Goal: Information Seeking & Learning: Learn about a topic

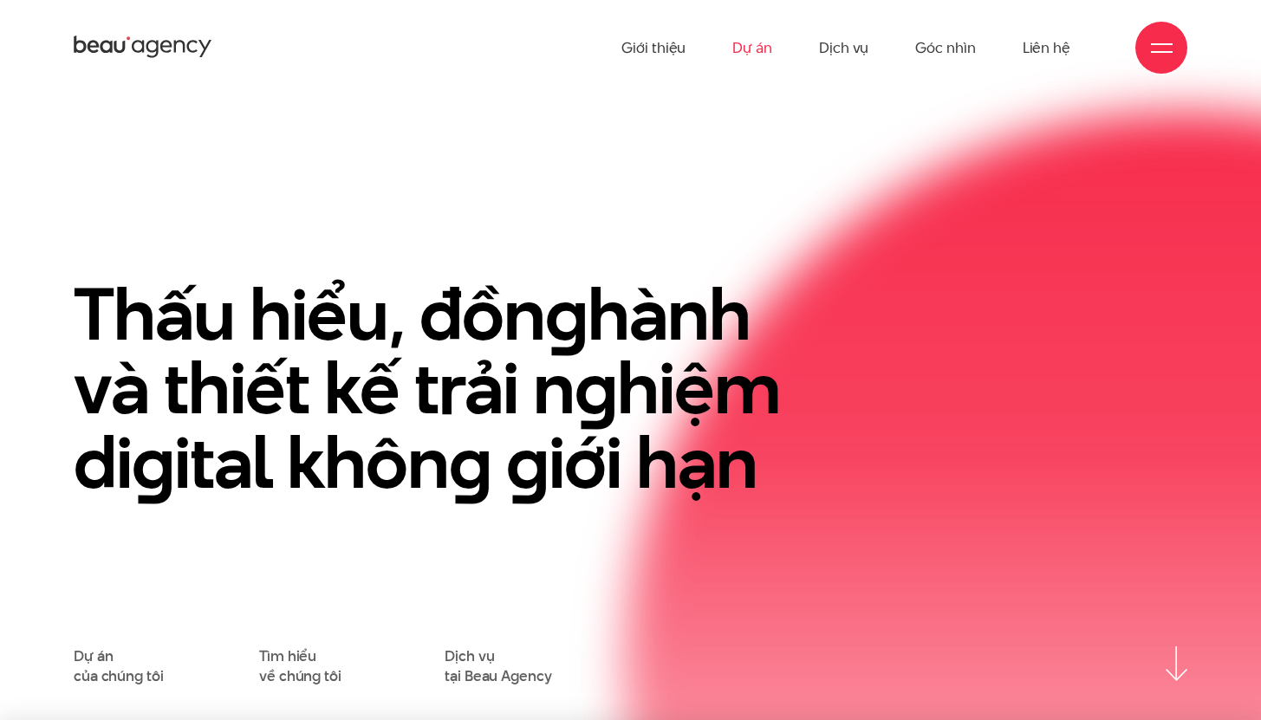
click at [756, 51] on link "Dự án" at bounding box center [753, 47] width 40 height 95
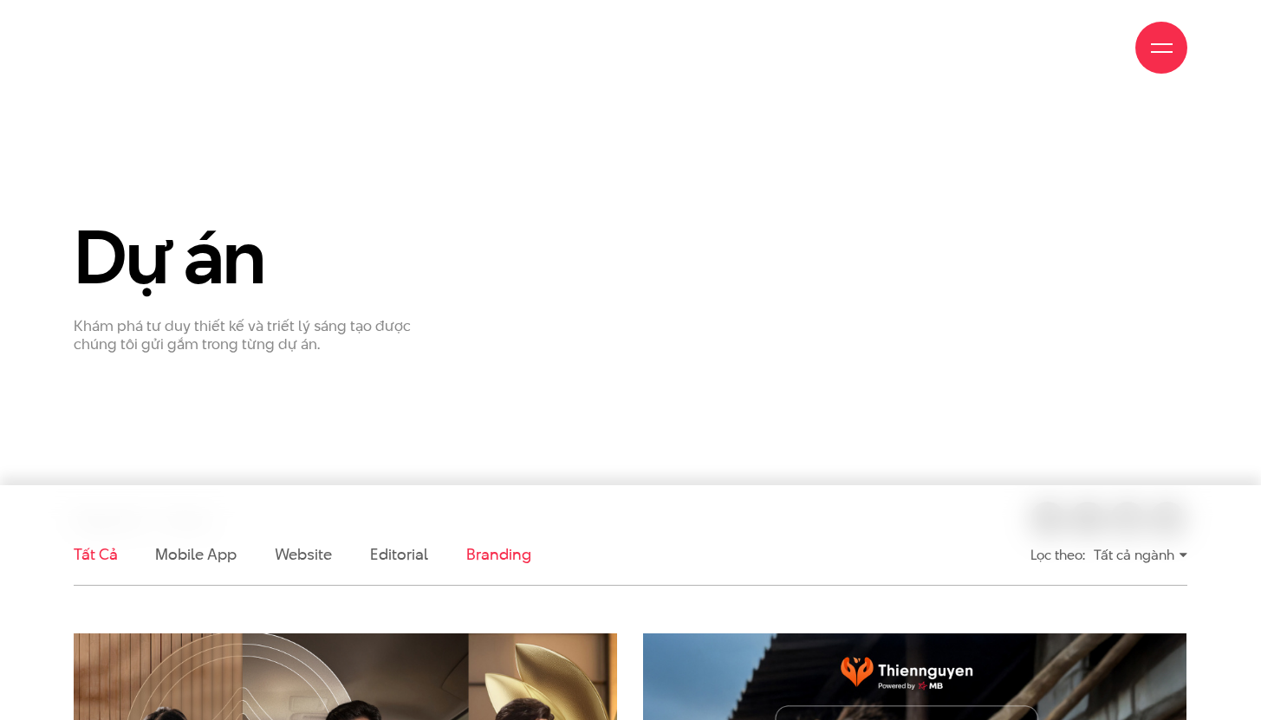
scroll to position [223, 0]
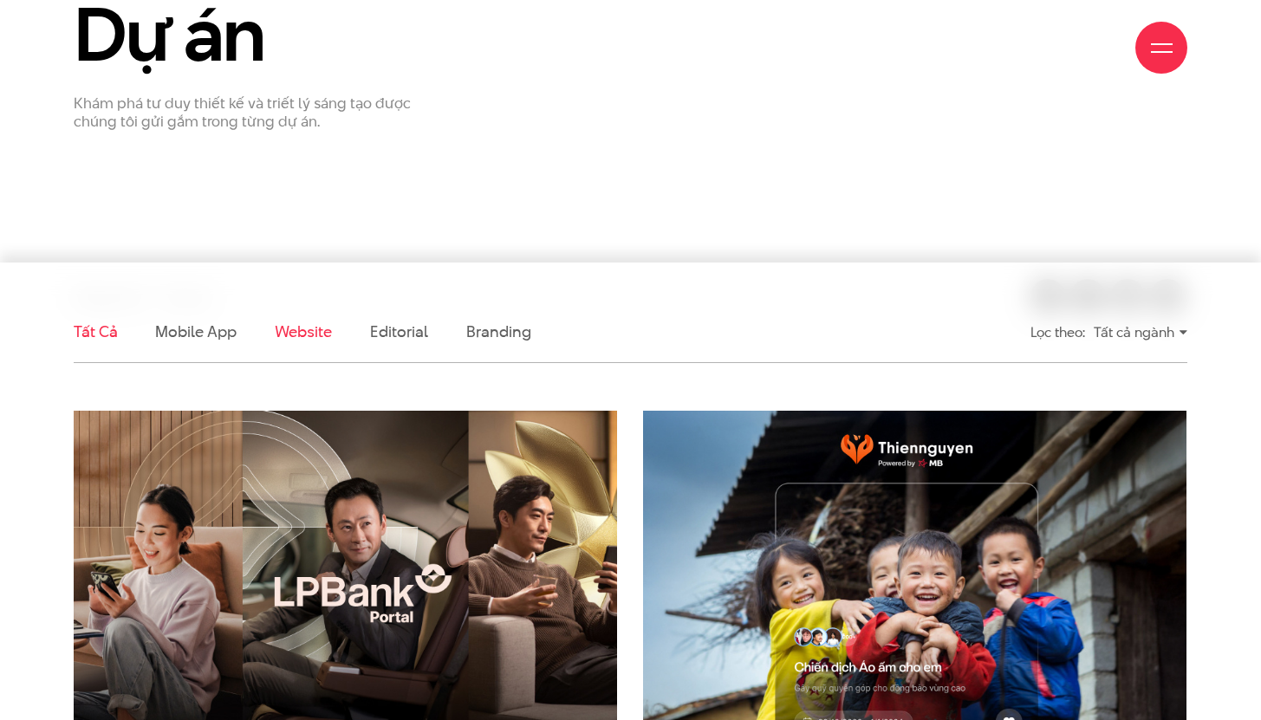
click at [308, 329] on link "Website" at bounding box center [303, 332] width 57 height 22
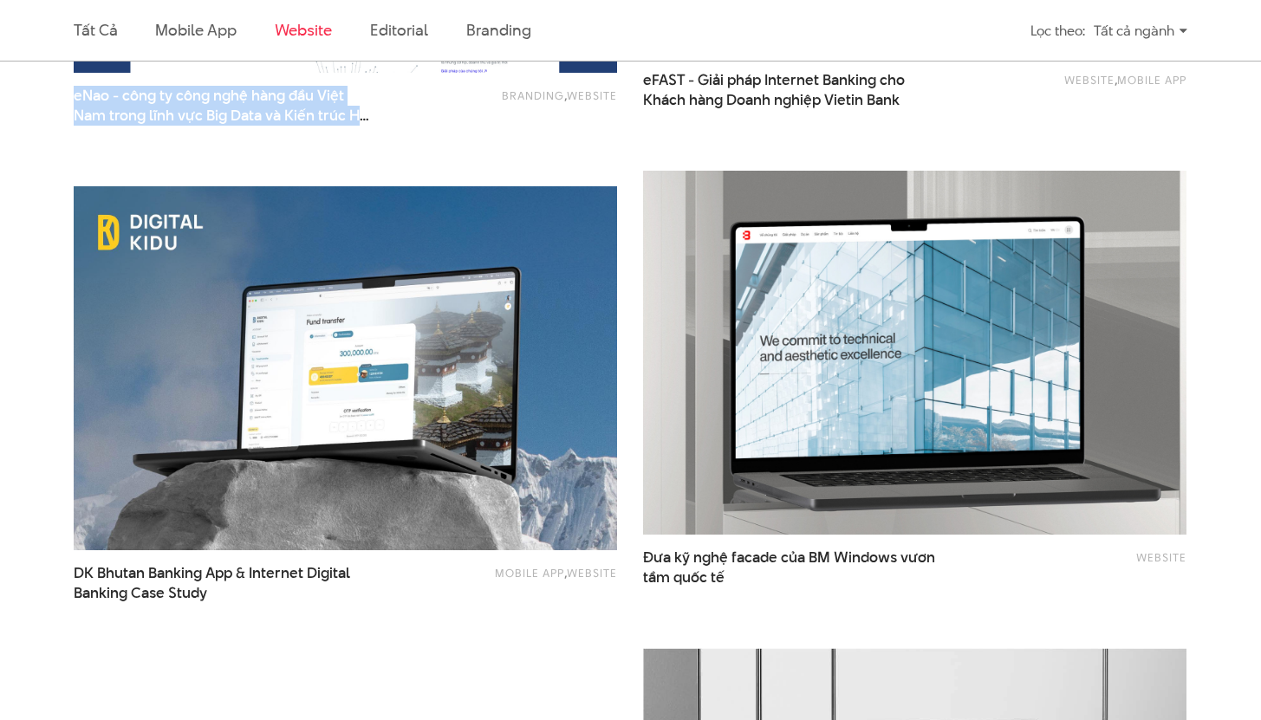
scroll to position [1985, 0]
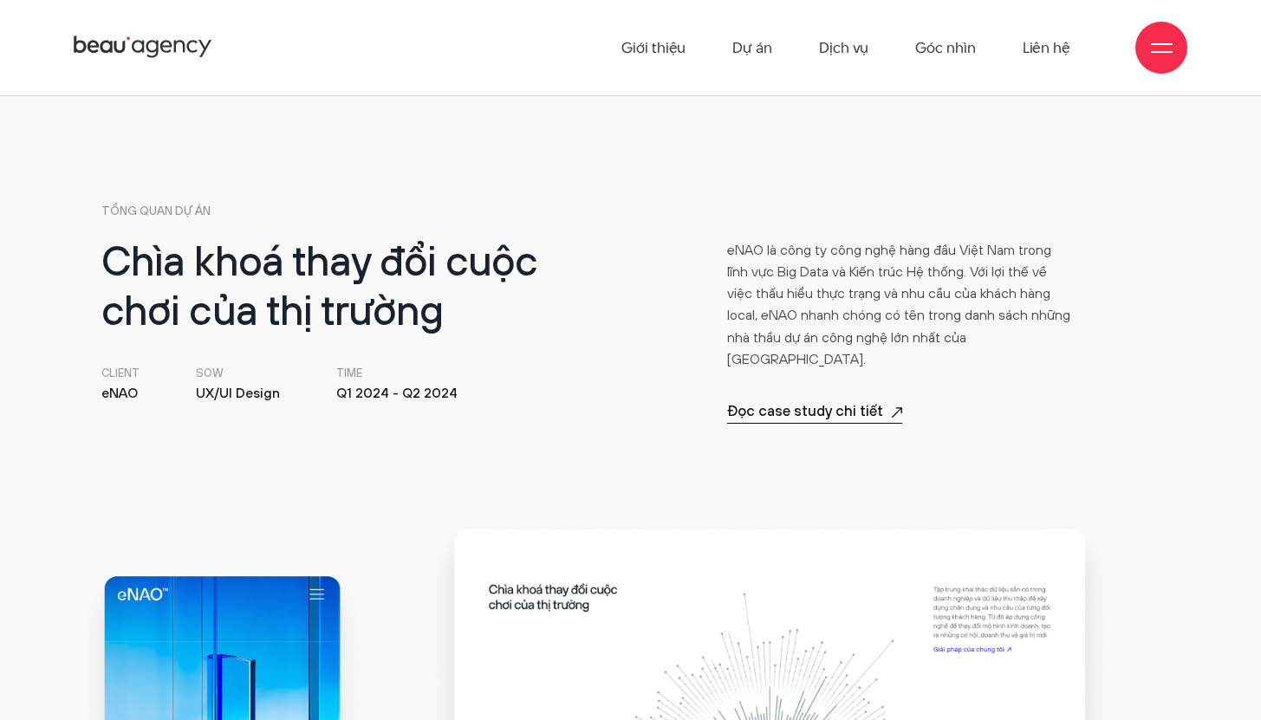
scroll to position [544, 0]
drag, startPoint x: 95, startPoint y: 387, endPoint x: 141, endPoint y: 397, distance: 47.1
click at [141, 397] on div "Chìa khoá thay đổi cuộc chơi của thị trường Client eNAO SOW UX/UI Design Time Q…" at bounding box center [362, 333] width 536 height 184
copy li "eNAO"
